Goal: Information Seeking & Learning: Learn about a topic

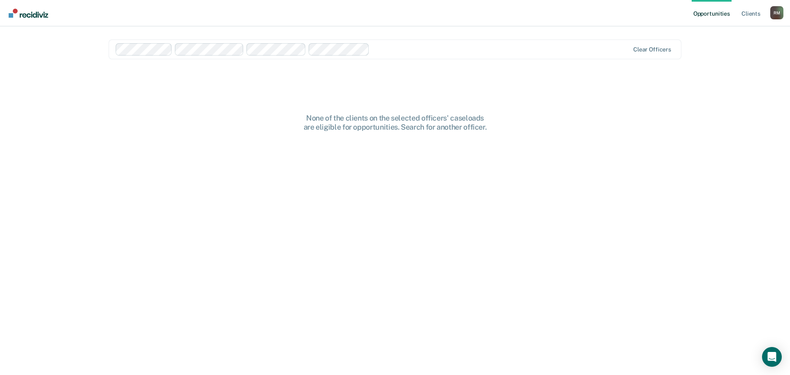
click at [748, 11] on link "Client s" at bounding box center [751, 13] width 22 height 26
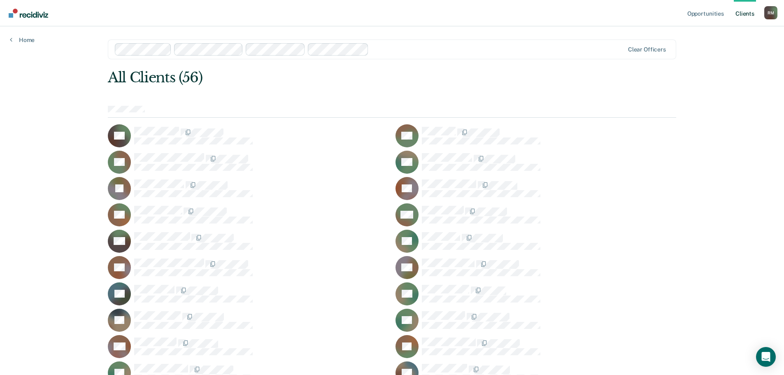
click at [704, 11] on link "Opportunities" at bounding box center [706, 13] width 40 height 26
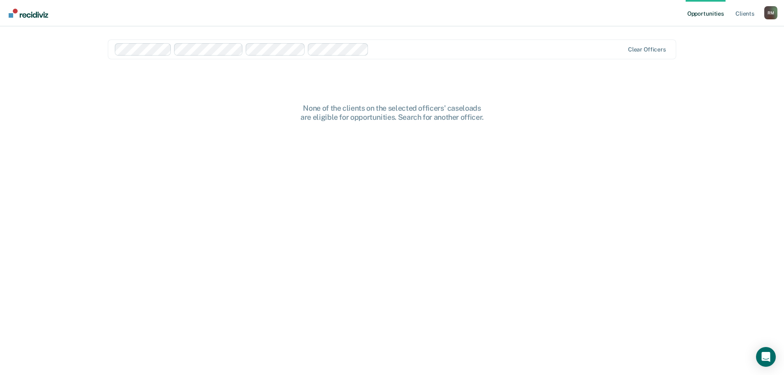
click at [748, 13] on link "Client s" at bounding box center [745, 13] width 22 height 26
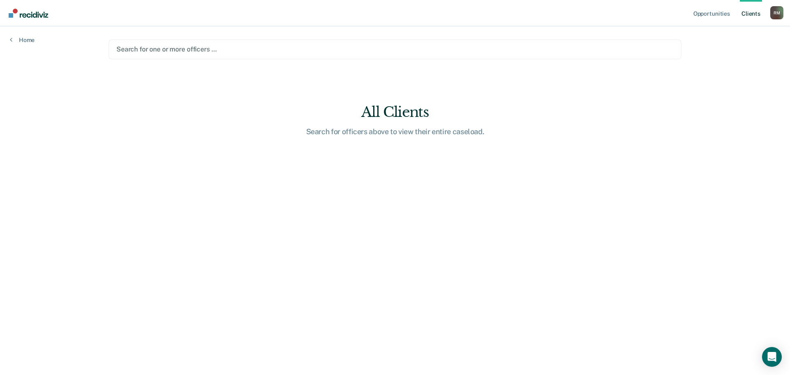
click at [165, 47] on div at bounding box center [395, 48] width 557 height 9
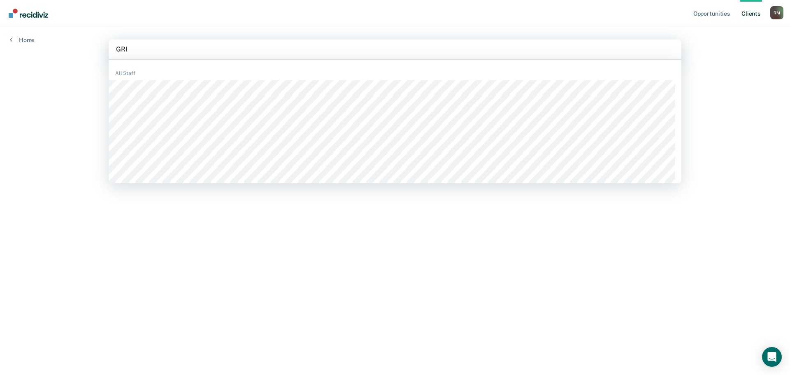
type input "[PERSON_NAME]"
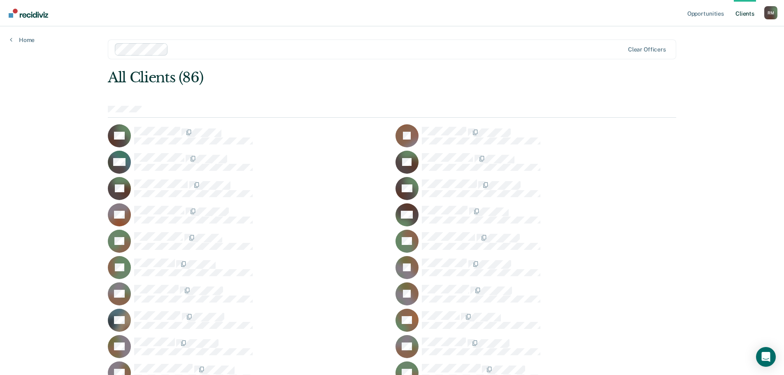
click at [710, 10] on link "Opportunities" at bounding box center [706, 13] width 40 height 26
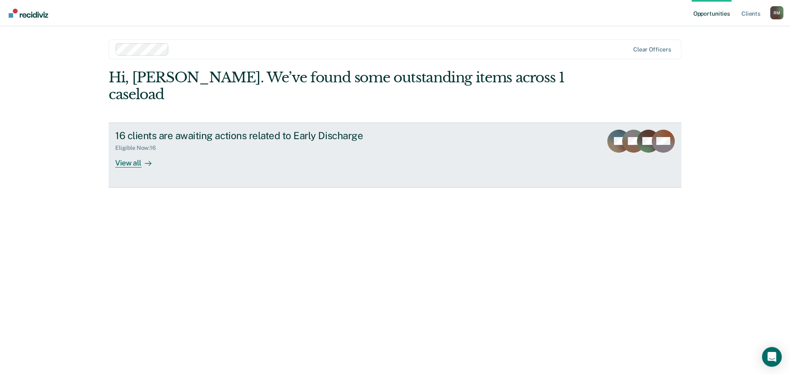
click at [130, 151] on div "View all" at bounding box center [138, 159] width 46 height 16
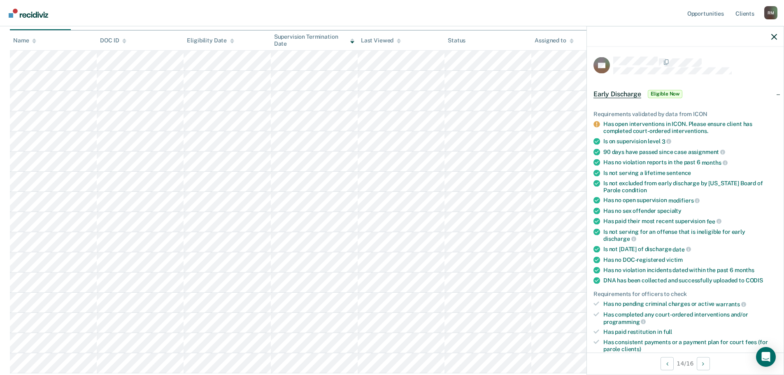
scroll to position [79, 0]
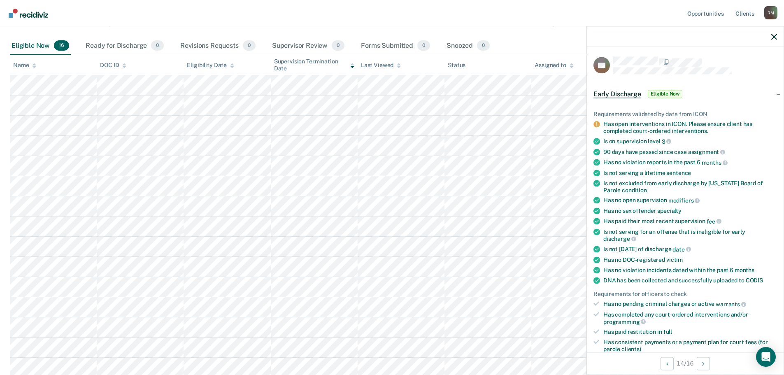
click at [736, 95] on div "Early Discharge Eligible Now" at bounding box center [685, 94] width 197 height 26
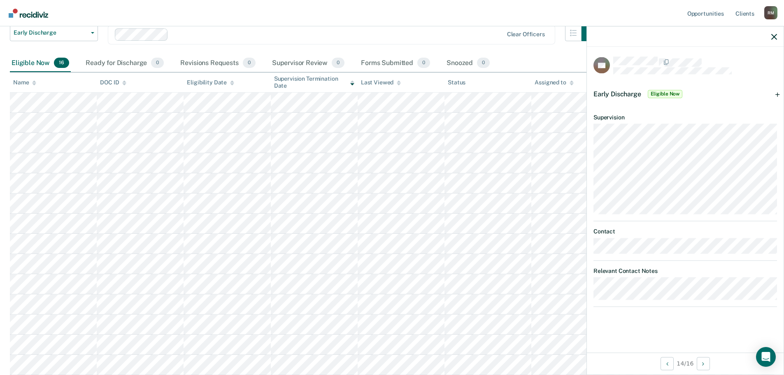
scroll to position [38, 0]
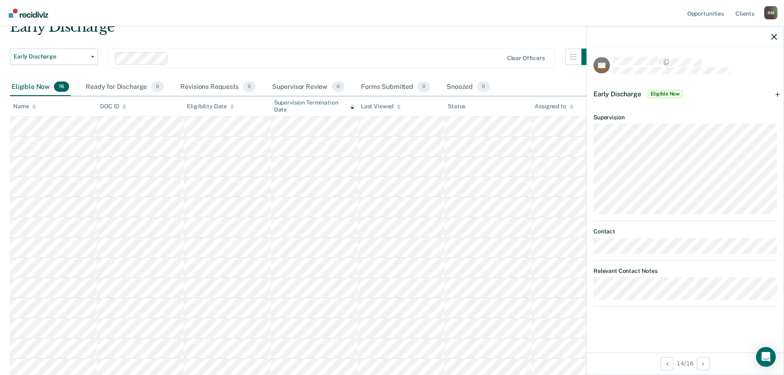
click at [779, 92] on div "Early Discharge Eligible Now" at bounding box center [685, 94] width 197 height 26
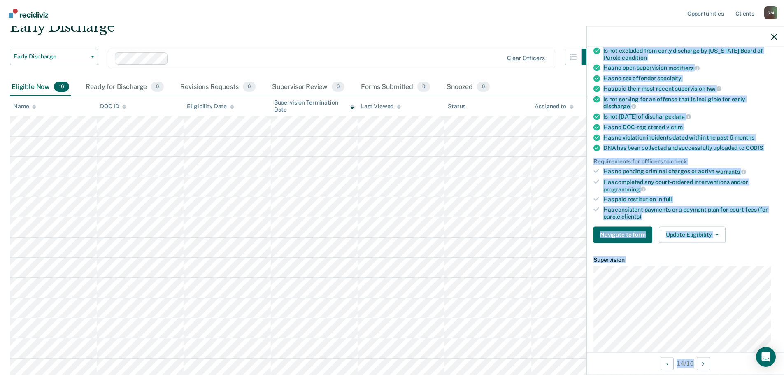
scroll to position [209, 0]
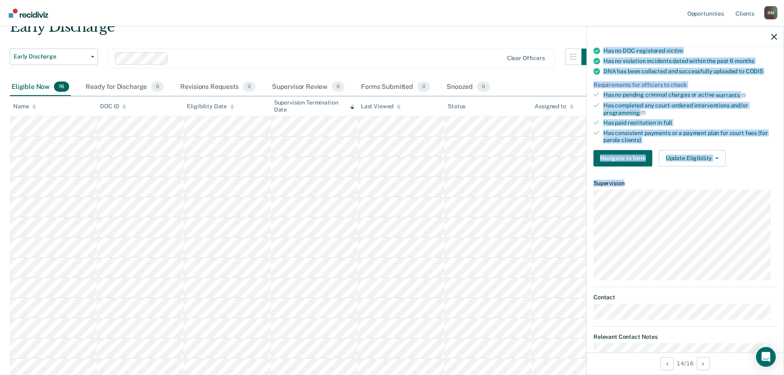
click at [739, 275] on article "BB Early Discharge Eligible Now Requirements validated by data from ICON Has op…" at bounding box center [686, 110] width 184 height 525
copy article "Early Discharge Eligible Now Requirements validated by data from ICON Has open …"
click at [772, 39] on icon "button" at bounding box center [774, 37] width 6 height 6
